Goal: Communication & Community: Participate in discussion

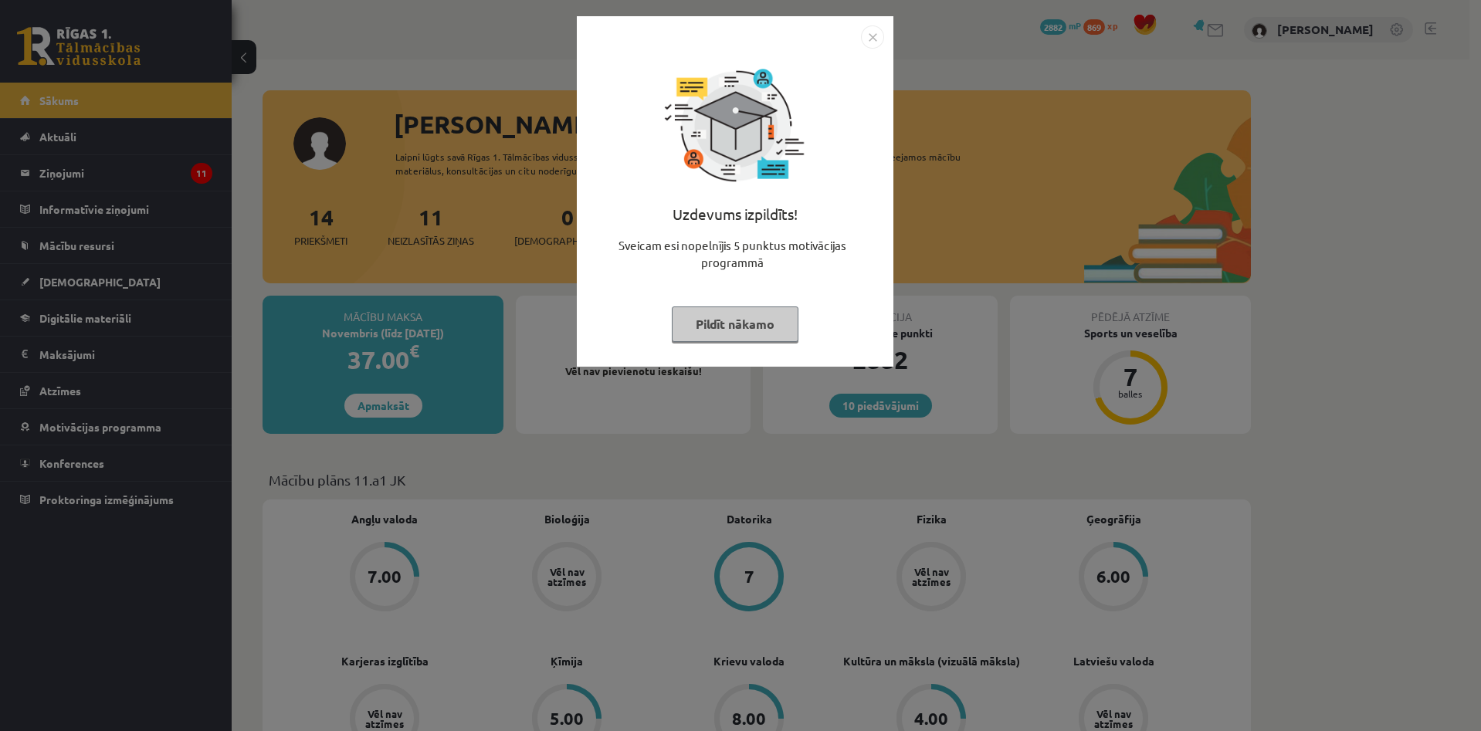
click at [440, 181] on div "Uzdevums izpildīts! Sveicam esi nopelnījis 5 punktus motivācijas programmā Pild…" at bounding box center [740, 365] width 1481 height 731
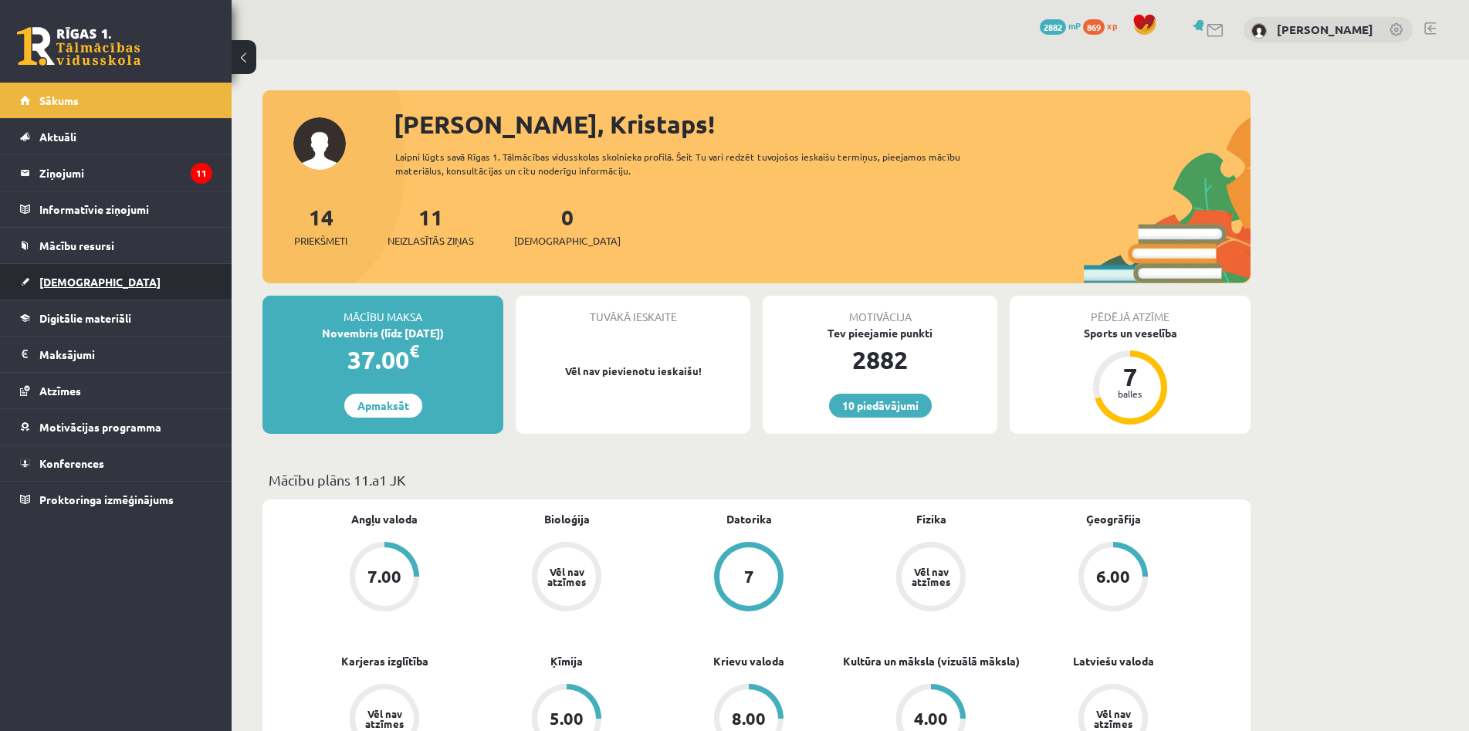
click at [139, 289] on link "[DEMOGRAPHIC_DATA]" at bounding box center [116, 282] width 192 height 36
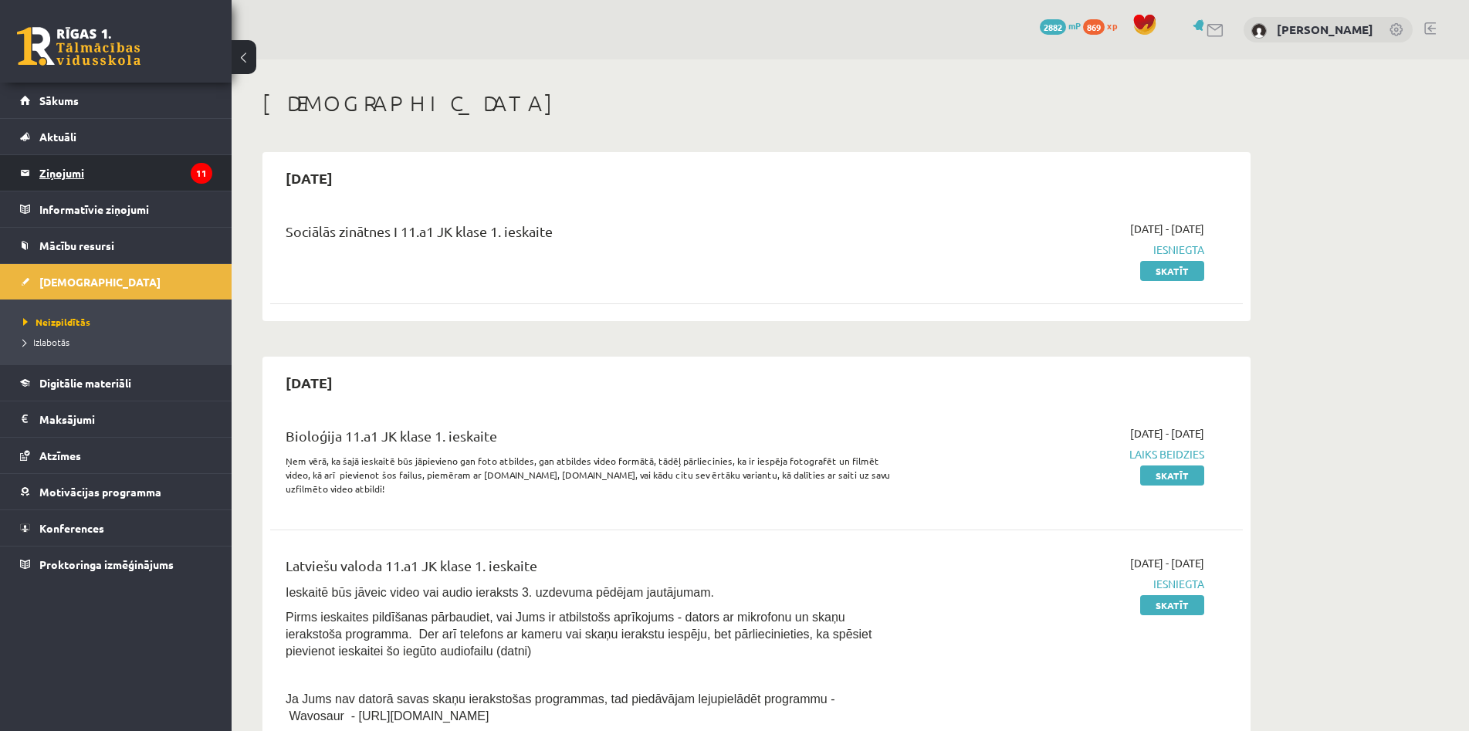
click at [174, 181] on legend "Ziņojumi 11" at bounding box center [125, 173] width 173 height 36
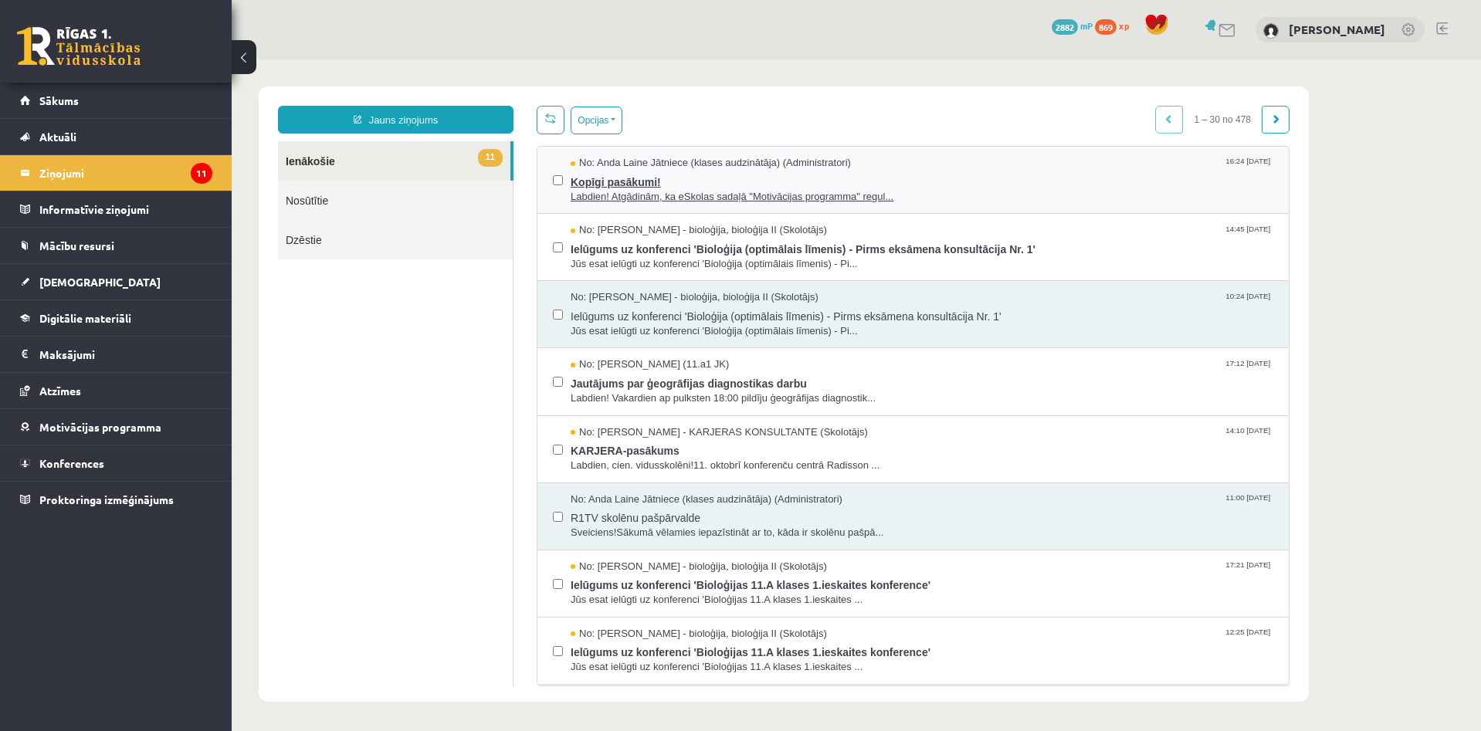
click at [626, 186] on span "Kopīgi pasākumi!" at bounding box center [921, 180] width 702 height 19
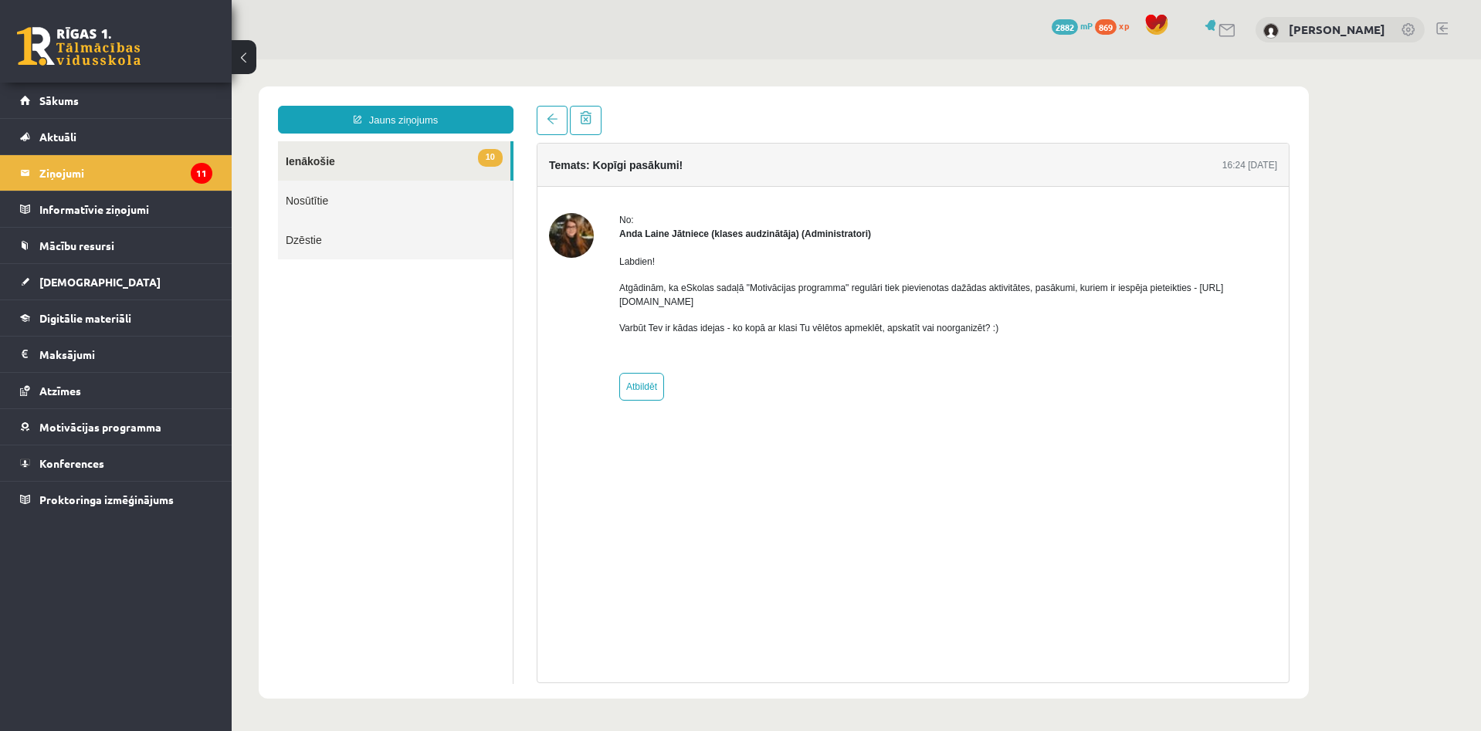
click at [1054, 25] on span "2882" at bounding box center [1064, 26] width 26 height 15
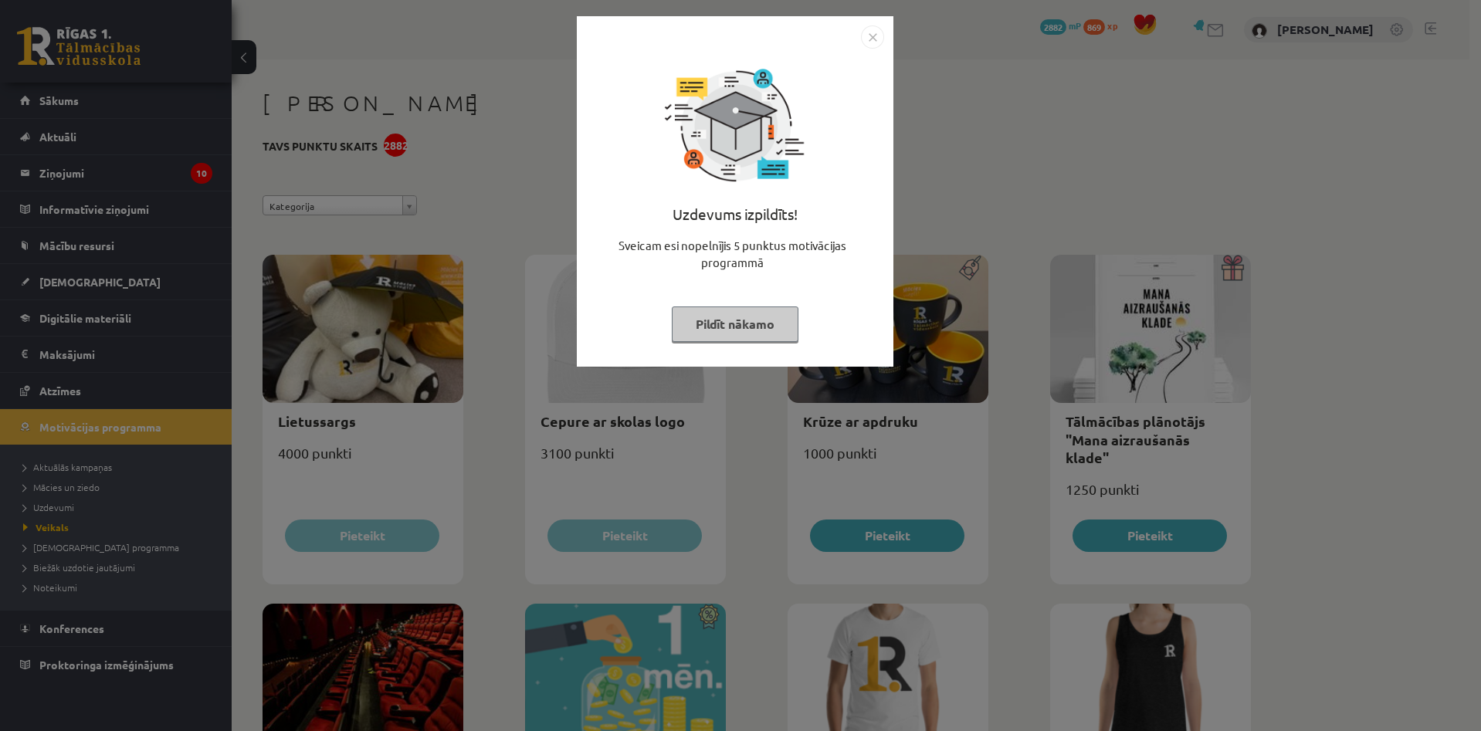
click at [1019, 301] on div "Uzdevums izpildīts! Sveicam esi nopelnījis 5 punktus motivācijas programmā Pild…" at bounding box center [740, 365] width 1481 height 731
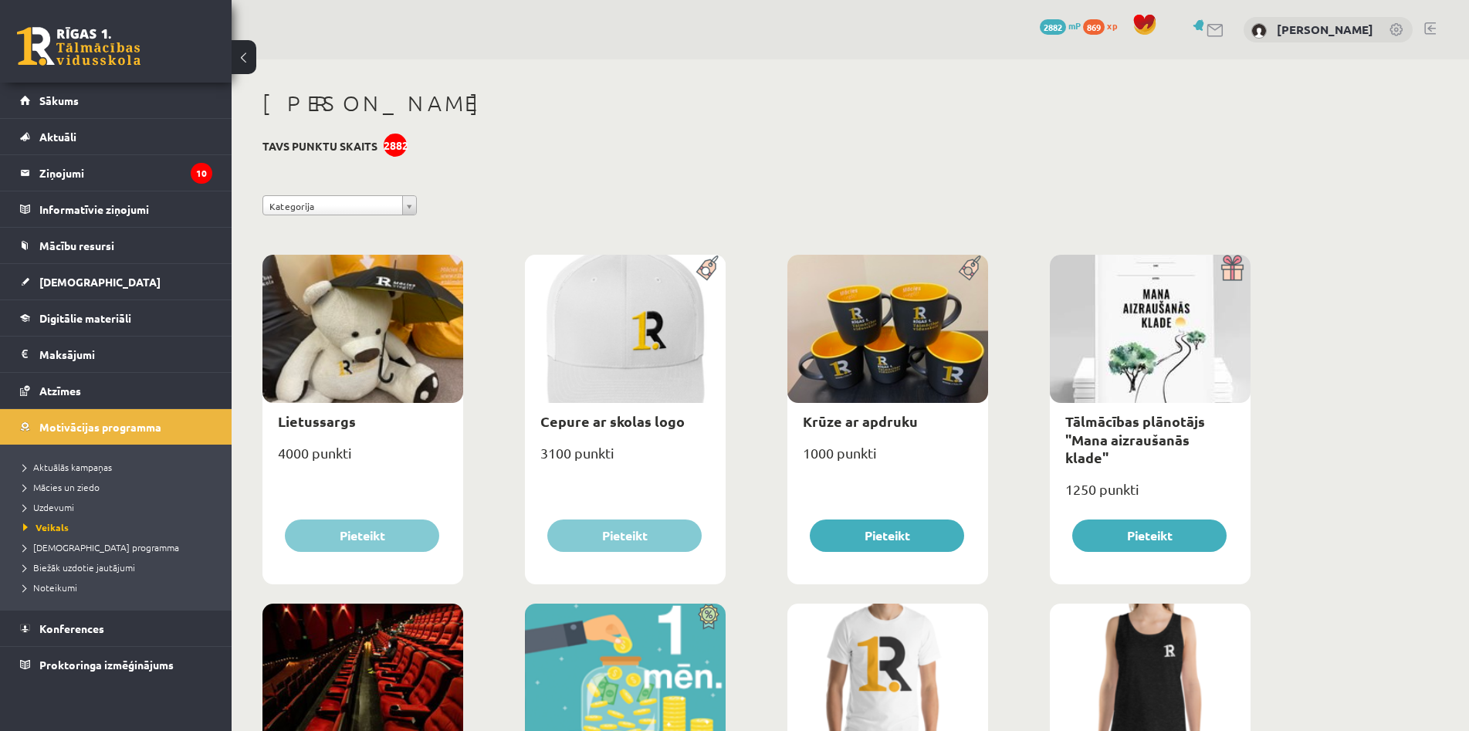
click at [1092, 15] on div "0 Dāvanas 2882 mP 869 xp" at bounding box center [1101, 26] width 123 height 27
click at [1142, 22] on span at bounding box center [1144, 24] width 23 height 23
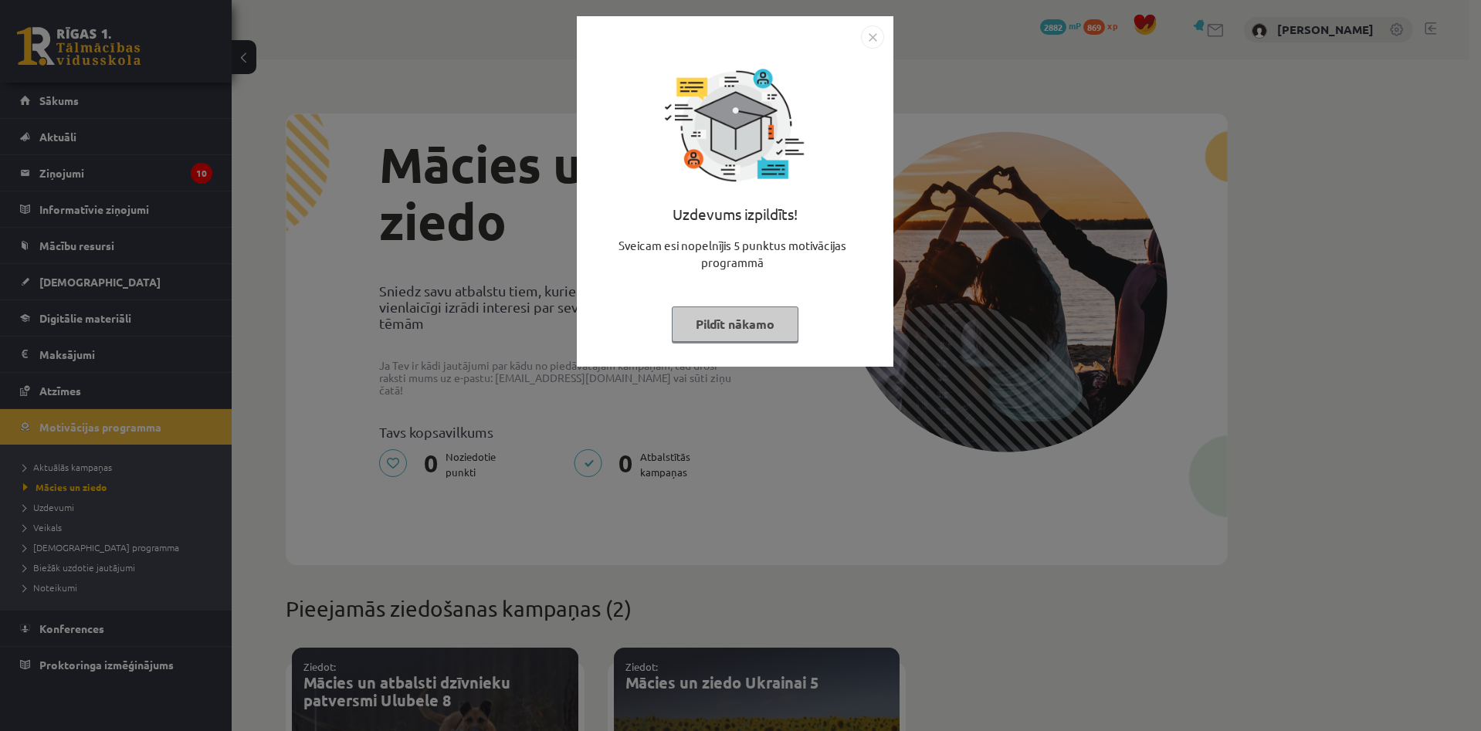
click at [1035, 262] on div "Uzdevums izpildīts! Sveicam esi nopelnījis 5 punktus motivācijas programmā Pild…" at bounding box center [740, 365] width 1481 height 731
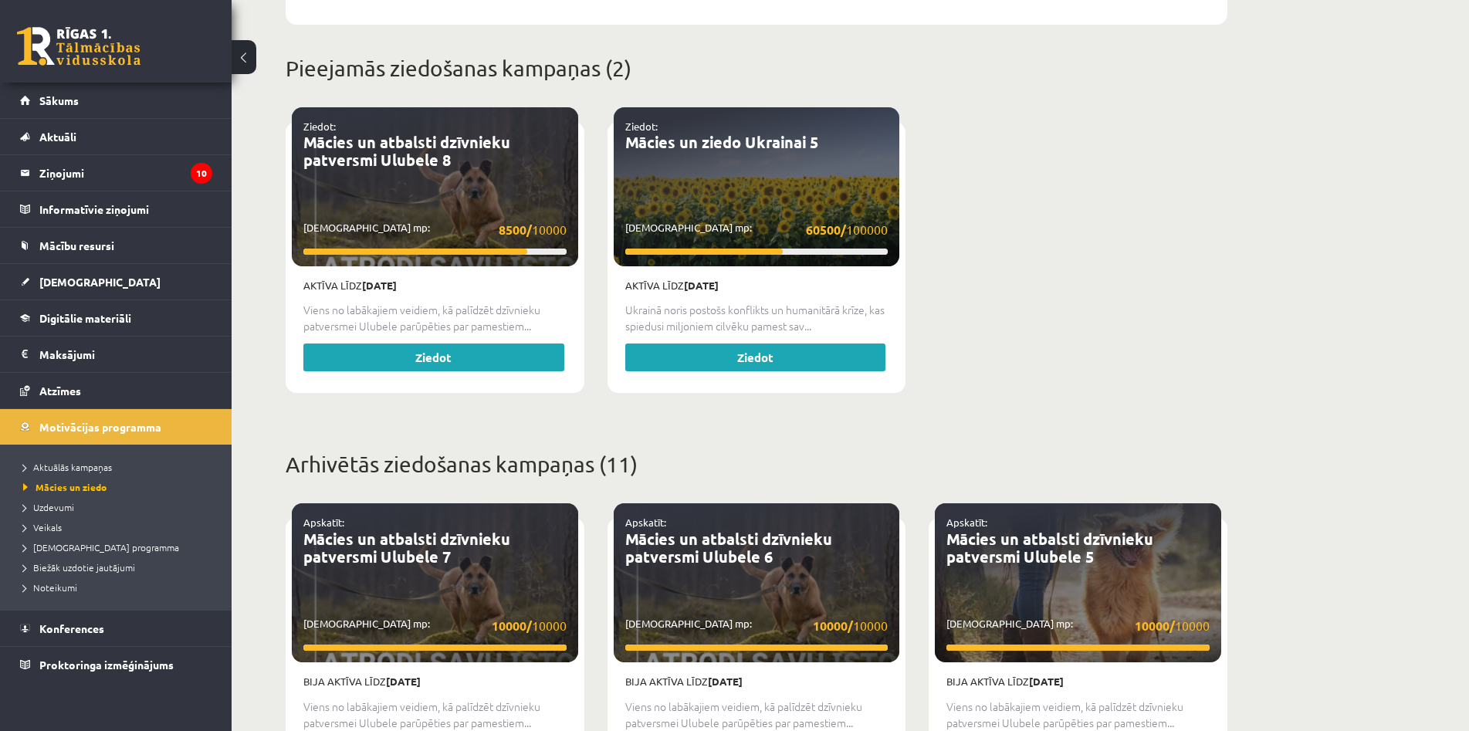
scroll to position [618, 0]
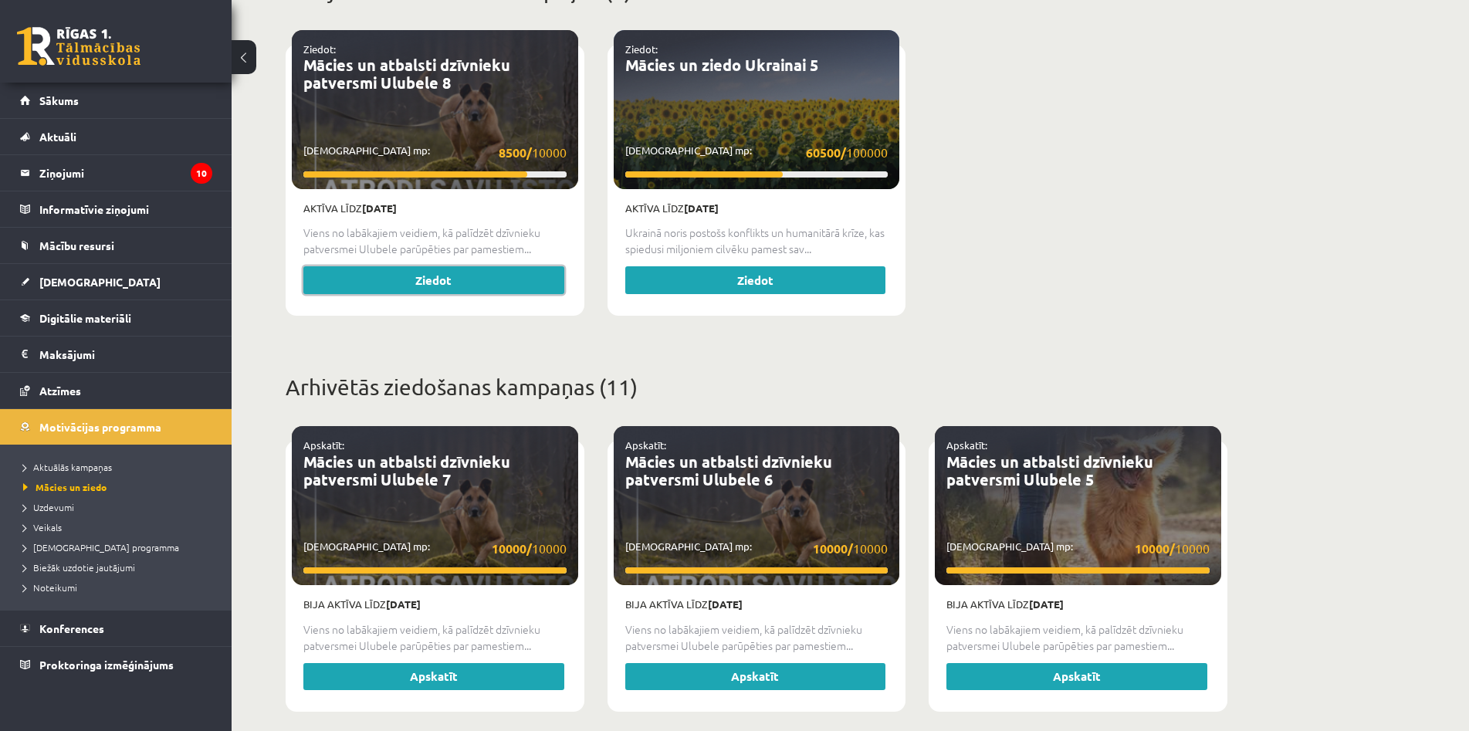
click at [499, 279] on link "Ziedot" at bounding box center [433, 280] width 261 height 28
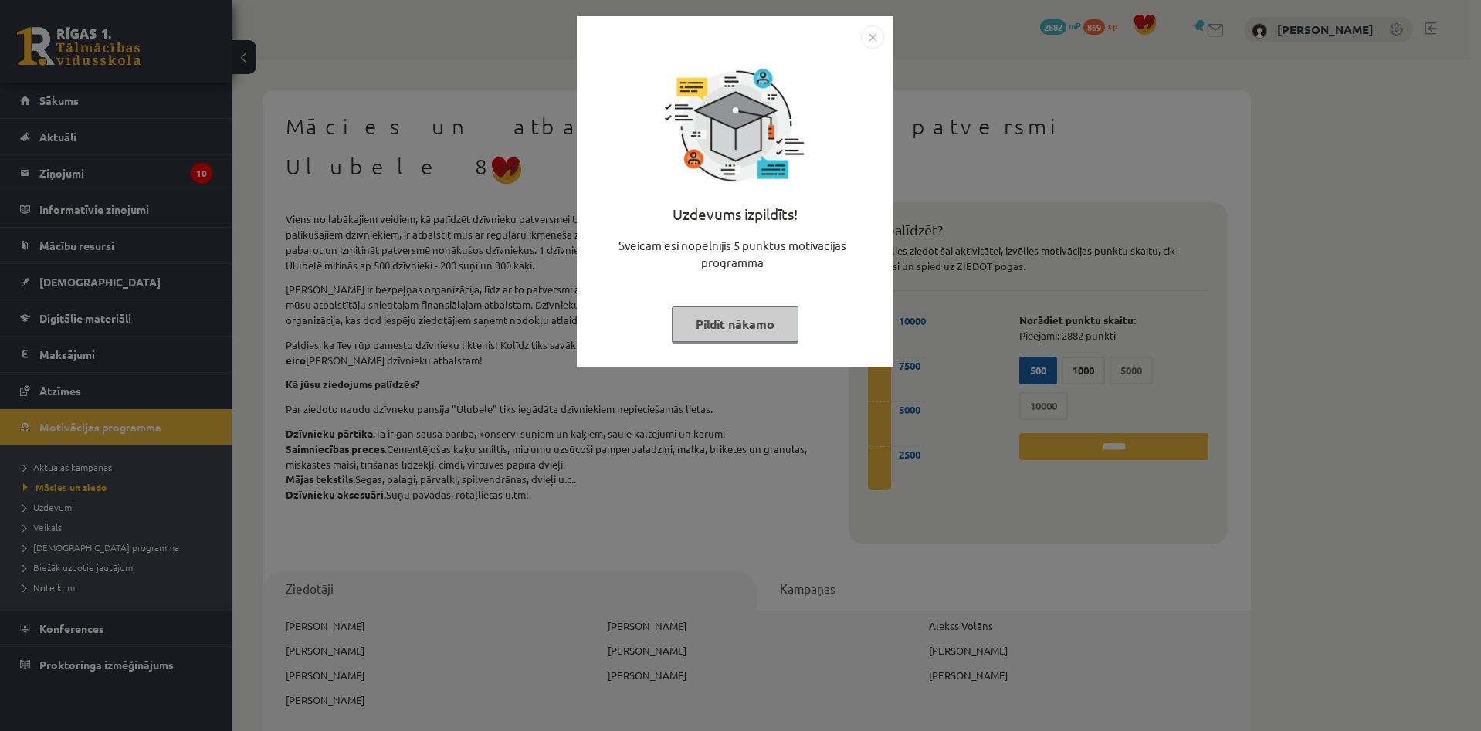
click at [483, 274] on div "Uzdevums izpildīts! Sveicam esi nopelnījis 5 punktus motivācijas programmā Pild…" at bounding box center [740, 365] width 1481 height 731
